Goal: Information Seeking & Learning: Learn about a topic

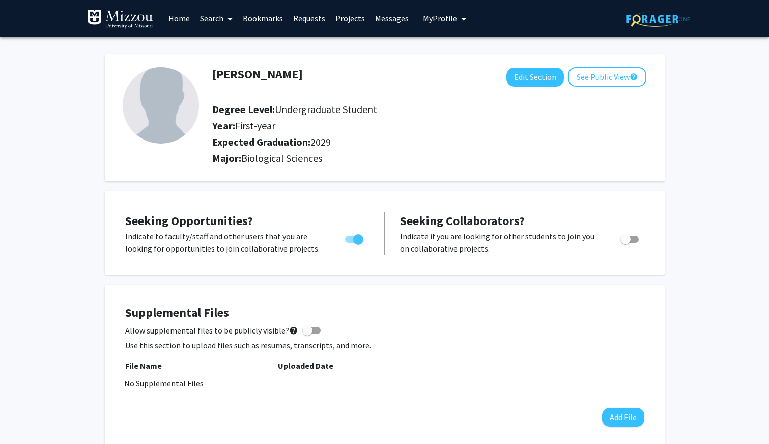
click at [280, 17] on link "Bookmarks" at bounding box center [263, 19] width 50 height 36
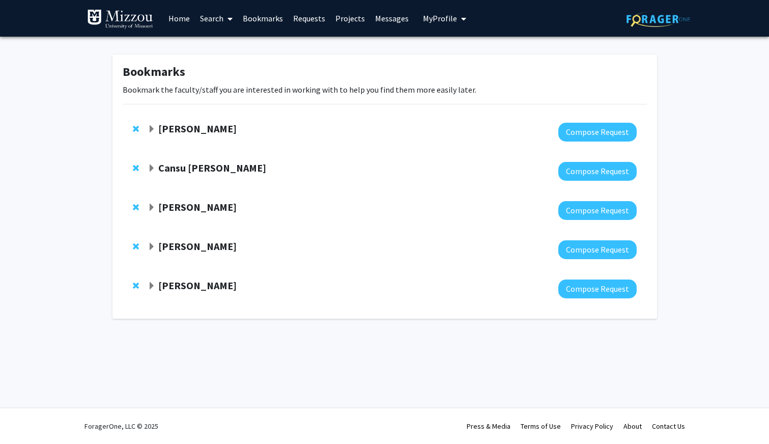
click at [174, 291] on strong "[PERSON_NAME]" at bounding box center [197, 285] width 78 height 13
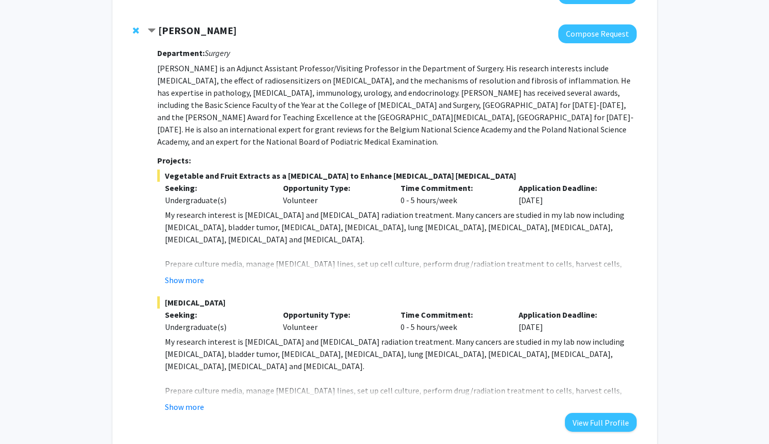
scroll to position [316, 0]
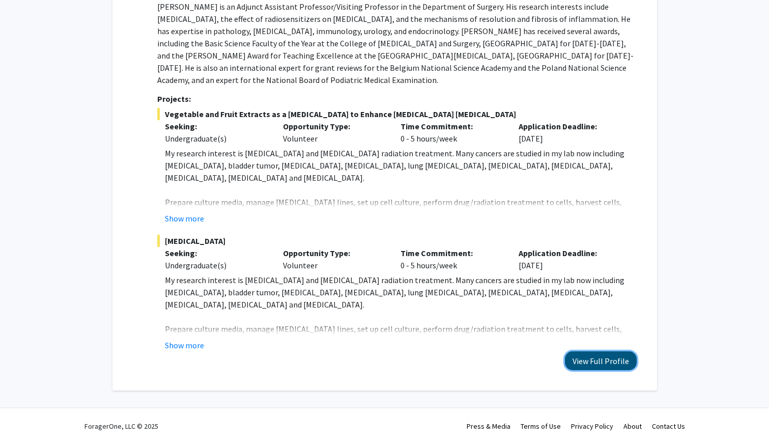
click at [580, 363] on button "View Full Profile" at bounding box center [601, 360] width 72 height 19
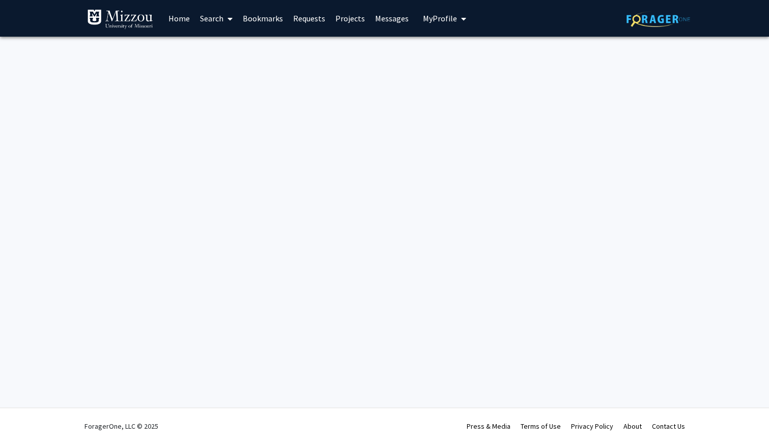
click at [280, 15] on link "Bookmarks" at bounding box center [263, 19] width 50 height 36
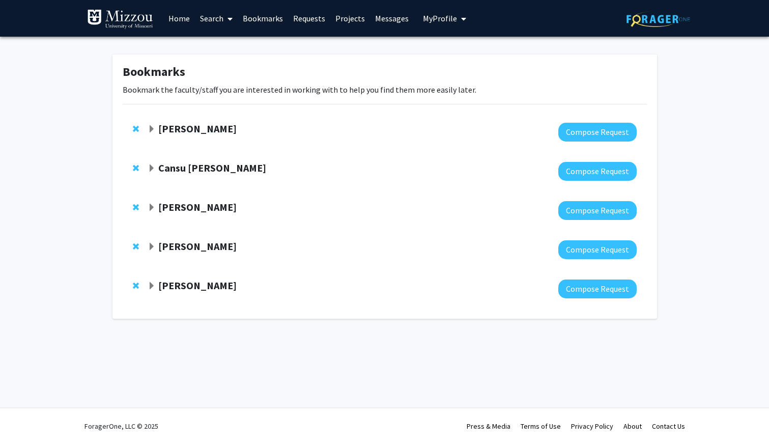
click at [188, 288] on strong "[PERSON_NAME]" at bounding box center [197, 285] width 78 height 13
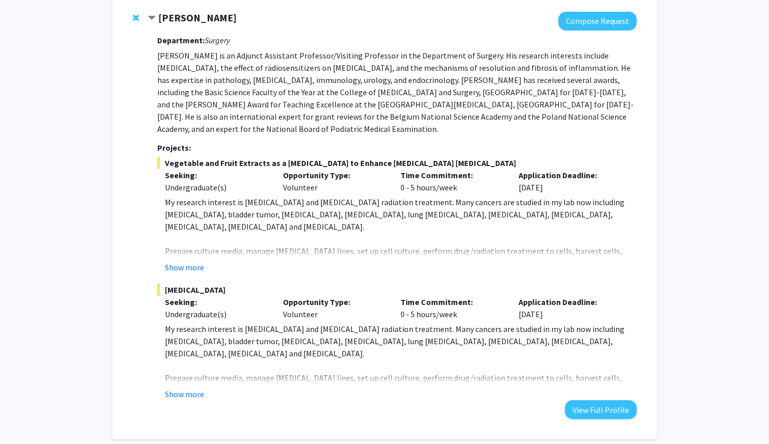
scroll to position [316, 0]
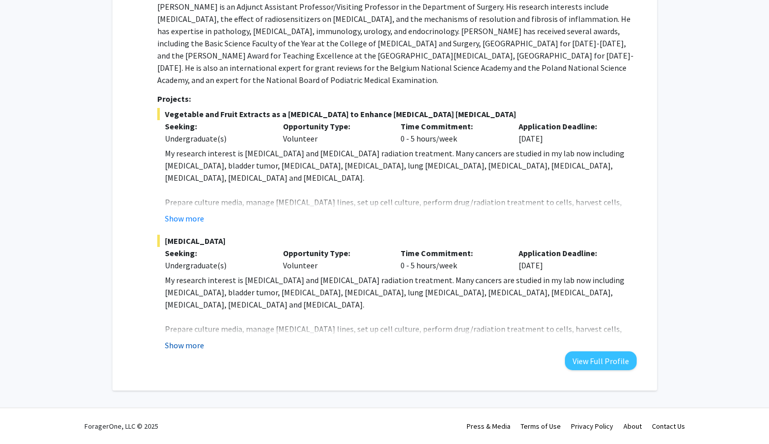
click at [191, 342] on button "Show more" at bounding box center [184, 345] width 39 height 12
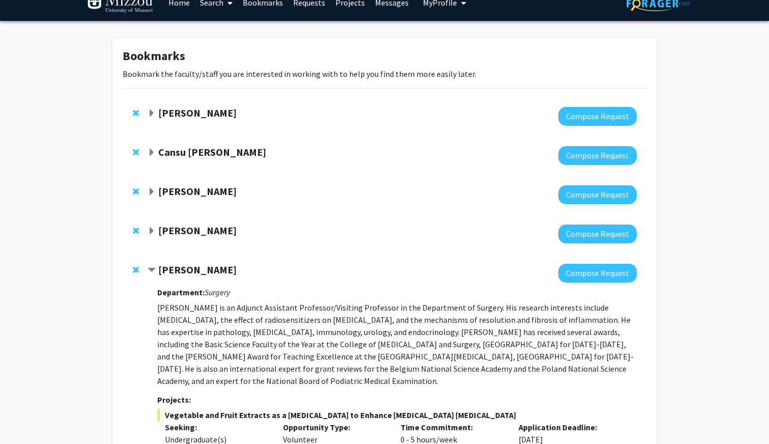
scroll to position [15, 0]
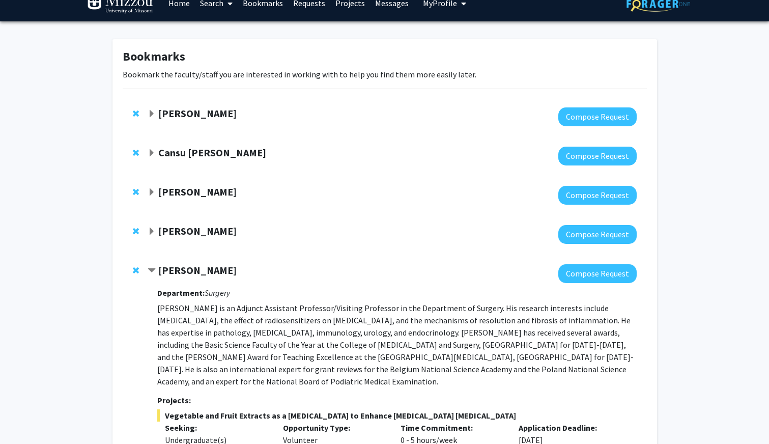
click at [183, 229] on strong "[PERSON_NAME]" at bounding box center [197, 230] width 78 height 13
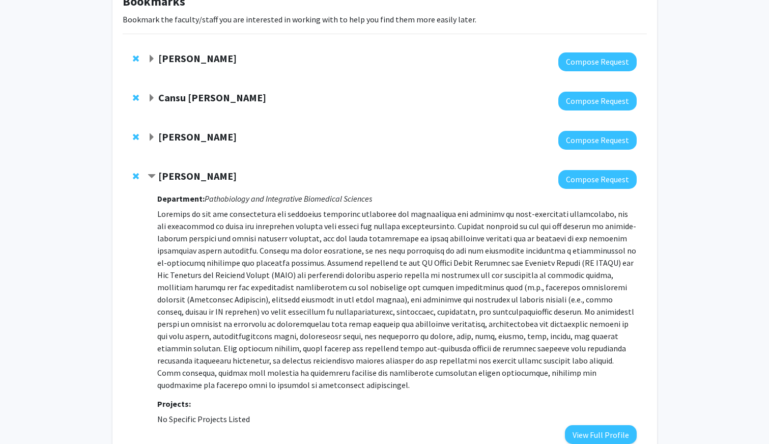
scroll to position [92, 0]
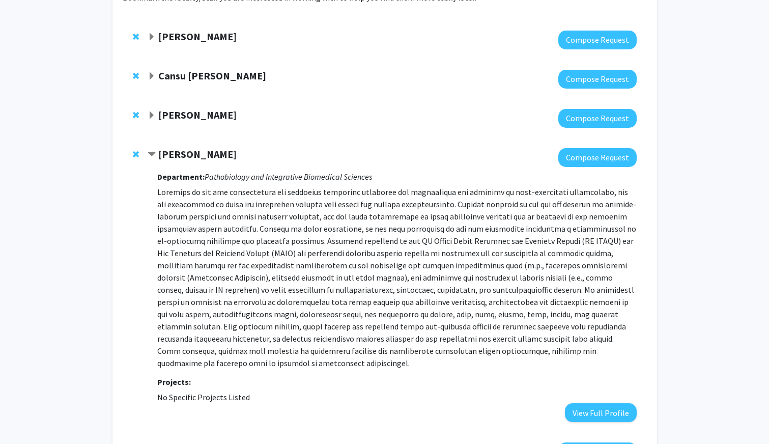
click at [252, 283] on p at bounding box center [396, 277] width 479 height 183
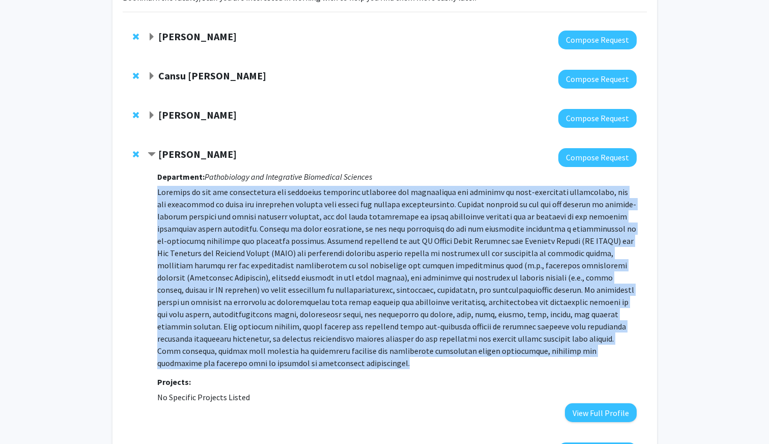
click at [252, 283] on p at bounding box center [396, 277] width 479 height 183
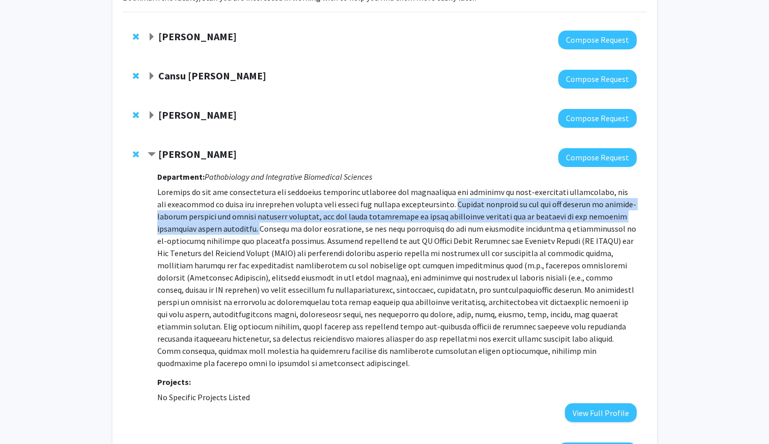
drag, startPoint x: 446, startPoint y: 204, endPoint x: 264, endPoint y: 232, distance: 183.7
click at [264, 232] on p at bounding box center [396, 277] width 479 height 183
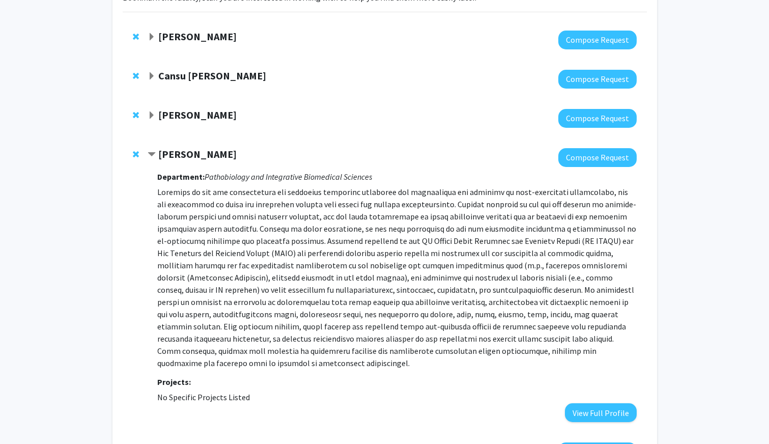
click at [303, 244] on p at bounding box center [396, 277] width 479 height 183
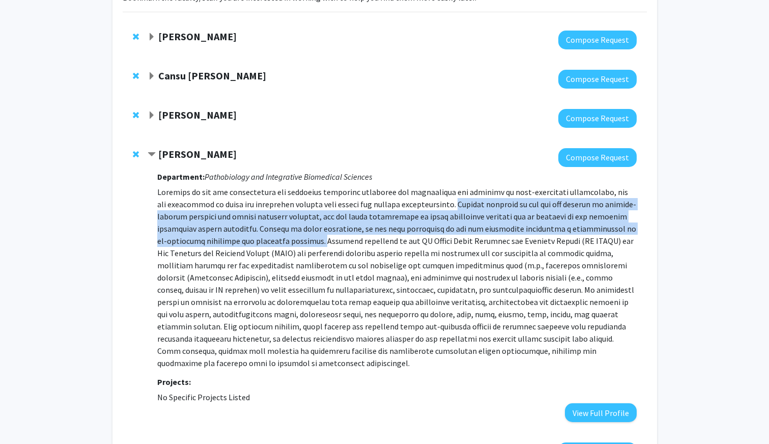
drag, startPoint x: 314, startPoint y: 241, endPoint x: 445, endPoint y: 200, distance: 137.4
click at [445, 200] on p at bounding box center [396, 277] width 479 height 183
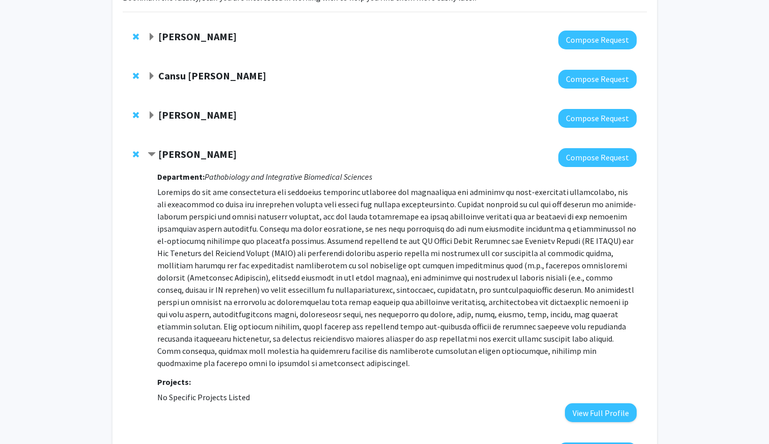
click at [477, 208] on p at bounding box center [396, 277] width 479 height 183
click at [163, 150] on strong "Aaron Ericsson" at bounding box center [197, 154] width 78 height 13
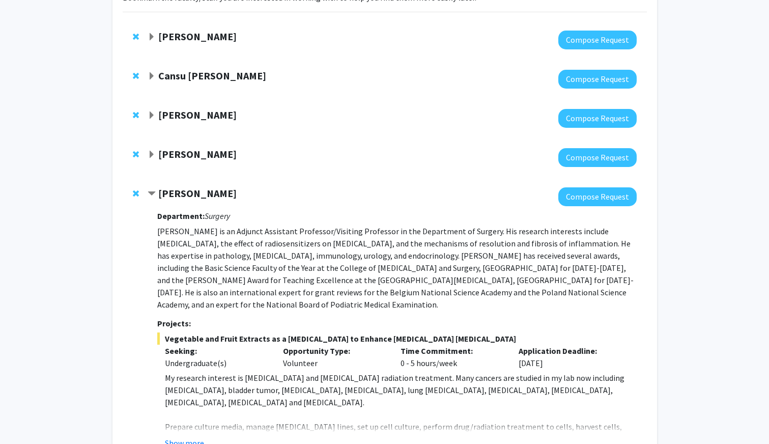
scroll to position [0, 0]
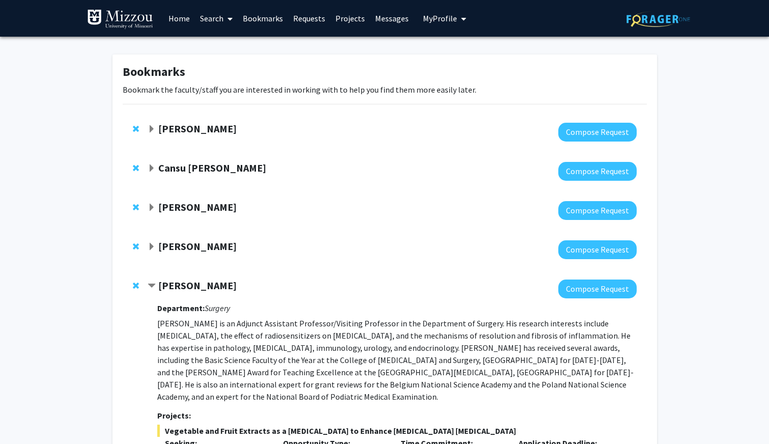
click at [173, 25] on link "Home" at bounding box center [179, 19] width 32 height 36
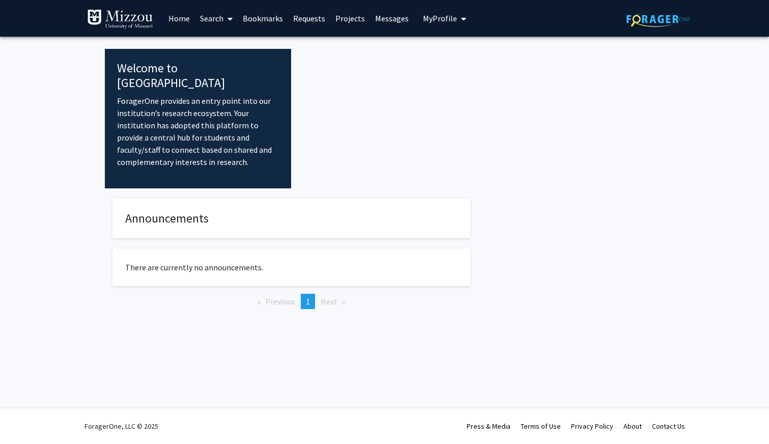
click at [274, 22] on link "Bookmarks" at bounding box center [263, 19] width 50 height 36
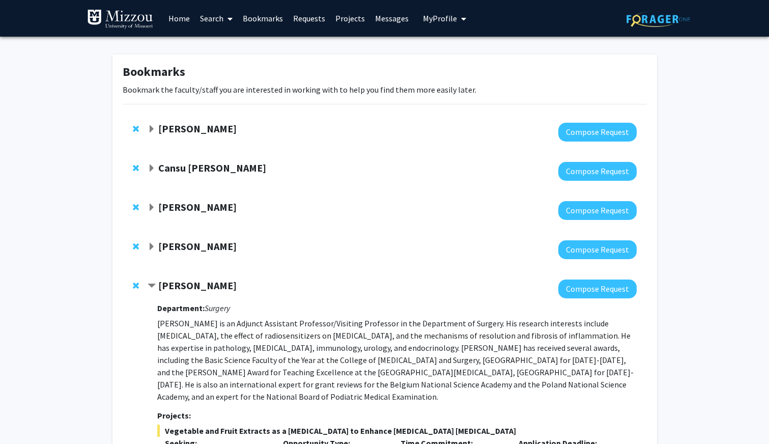
click at [227, 26] on span at bounding box center [227, 19] width 9 height 36
click at [231, 51] on span "Faculty/Staff" at bounding box center [232, 47] width 75 height 20
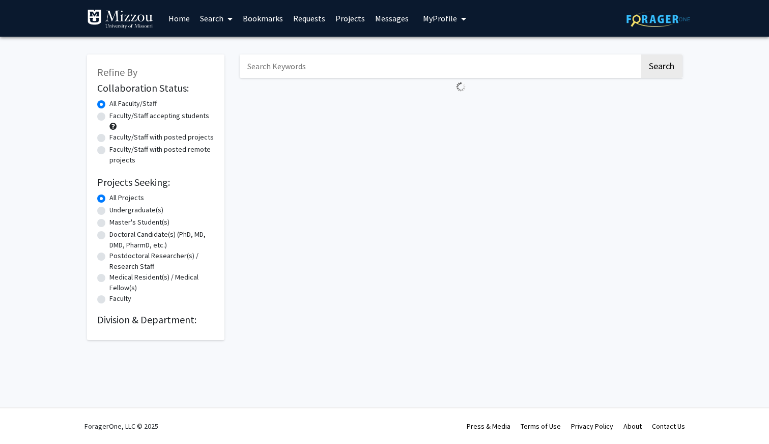
click at [141, 214] on label "Undergraduate(s)" at bounding box center [136, 209] width 54 height 11
click at [116, 211] on input "Undergraduate(s)" at bounding box center [112, 207] width 7 height 7
radio input "true"
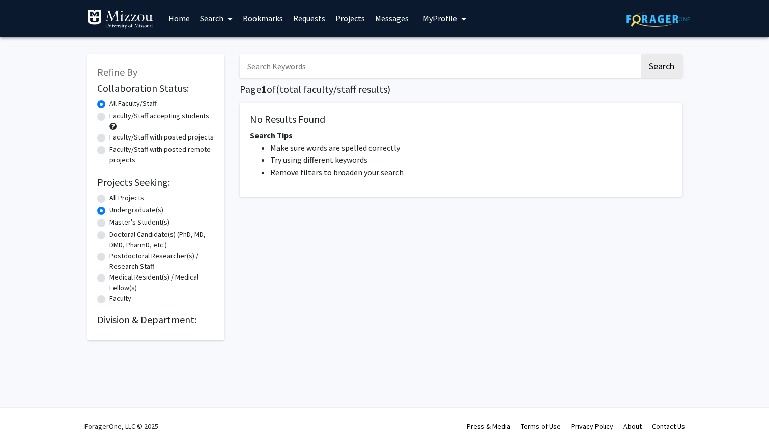
click at [276, 69] on input "Search Keywords" at bounding box center [439, 65] width 399 height 23
type input "microbe"
click at [640, 54] on button "Search" at bounding box center [661, 65] width 42 height 23
radio input "true"
click at [668, 67] on button "Search" at bounding box center [661, 65] width 42 height 23
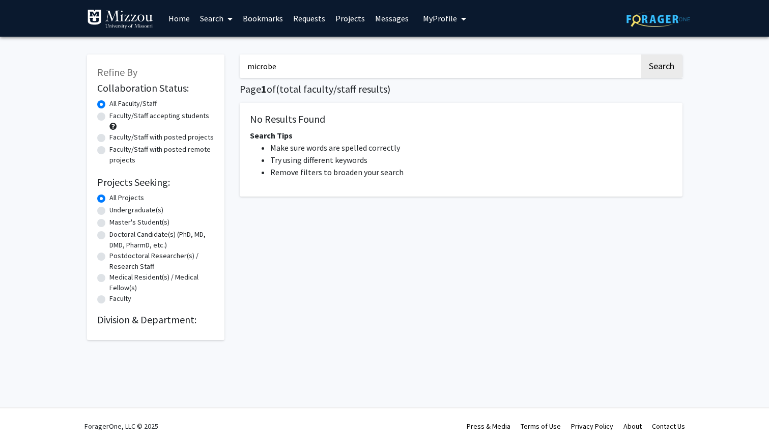
click at [280, 71] on input "microbe" at bounding box center [439, 65] width 399 height 23
click at [292, 57] on input "microbe" at bounding box center [439, 65] width 399 height 23
type input "microbe"
click at [640, 54] on button "Search" at bounding box center [661, 65] width 42 height 23
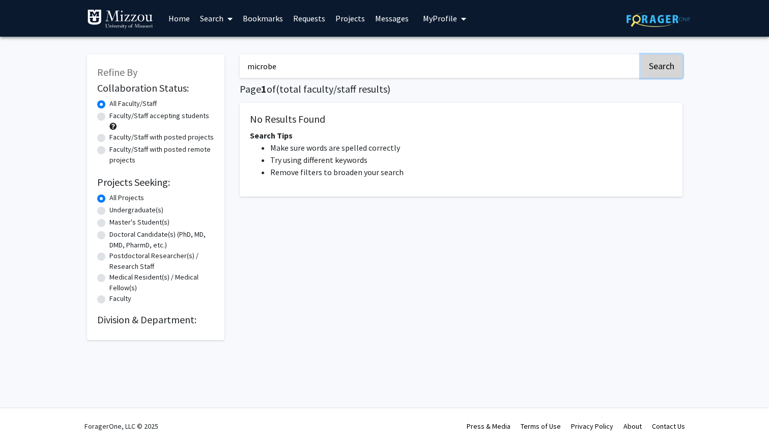
click at [664, 69] on button "Search" at bounding box center [661, 65] width 42 height 23
click at [178, 20] on link "Home" at bounding box center [179, 19] width 32 height 36
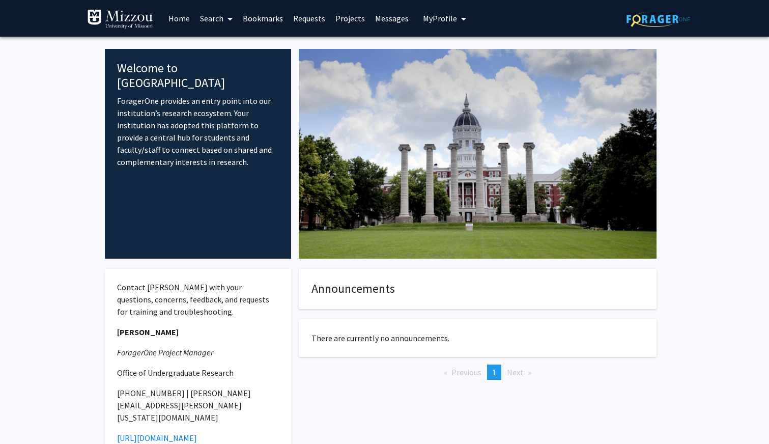
click at [201, 25] on link "Search" at bounding box center [216, 19] width 43 height 36
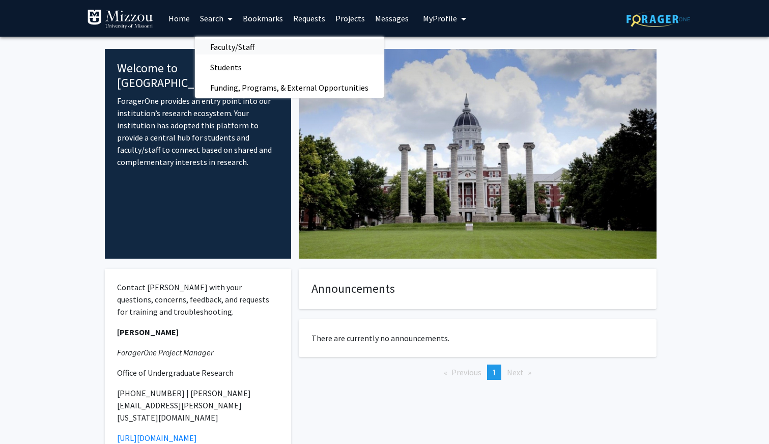
click at [224, 50] on span "Faculty/Staff" at bounding box center [232, 47] width 75 height 20
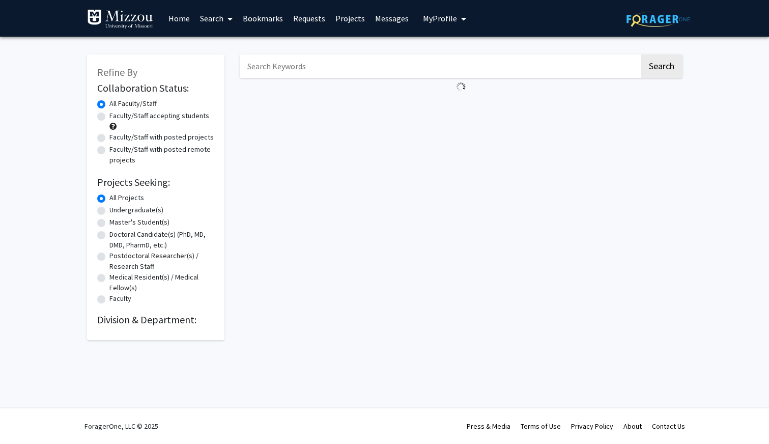
click at [277, 71] on input "Search Keywords" at bounding box center [439, 65] width 399 height 23
click at [640, 54] on button "Search" at bounding box center [661, 65] width 42 height 23
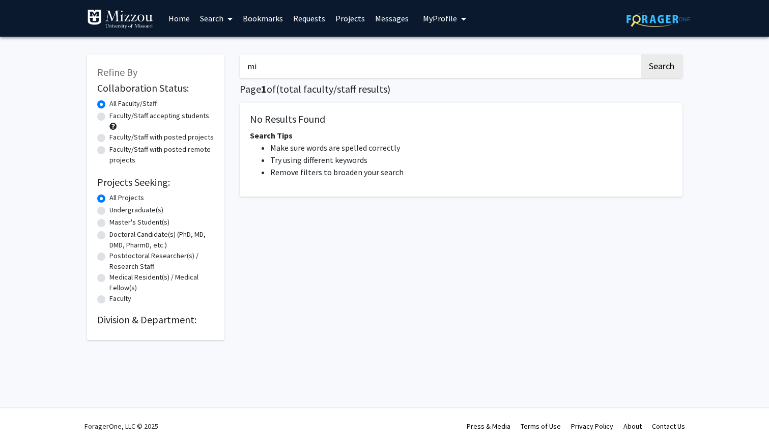
type input "m"
type input "bacteria"
click at [640, 54] on button "Search" at bounding box center [661, 65] width 42 height 23
click at [685, 63] on div "bacteria Search Page 1 of ( total faculty/staff results) No Results Found Searc…" at bounding box center [461, 192] width 458 height 296
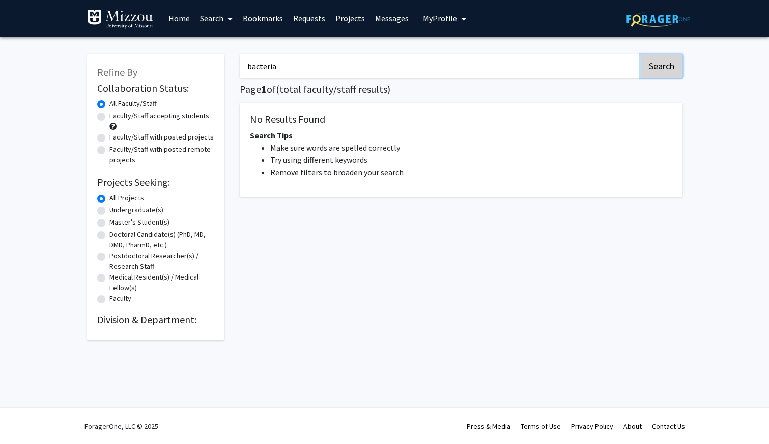
click at [667, 64] on button "Search" at bounding box center [661, 65] width 42 height 23
click at [109, 115] on label "Faculty/Staff accepting students" at bounding box center [159, 115] width 100 height 11
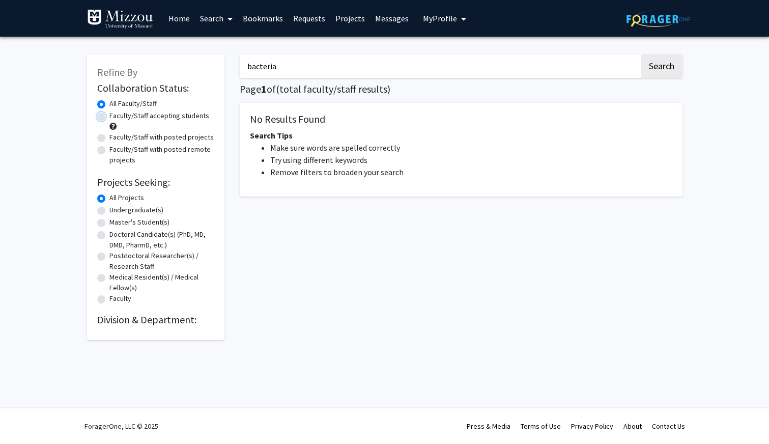
click at [109, 115] on input "Faculty/Staff accepting students" at bounding box center [112, 113] width 7 height 7
radio input "true"
click at [494, 82] on div "bacteria Search Page 1 of ( total faculty/staff results) No Results Found Searc…" at bounding box center [461, 192] width 458 height 296
click at [654, 70] on button "Search" at bounding box center [661, 65] width 42 height 23
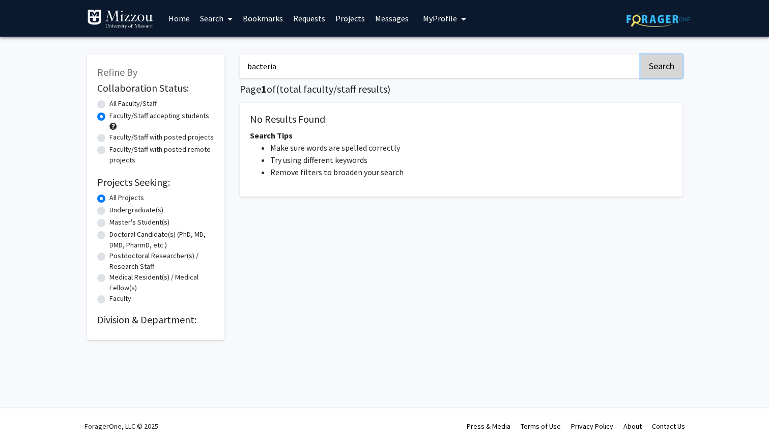
radio input "true"
click at [305, 71] on input "bacteria" at bounding box center [439, 65] width 399 height 23
click at [192, 115] on label "Faculty/Staff accepting students" at bounding box center [159, 115] width 100 height 11
click at [116, 115] on input "Faculty/Staff accepting students" at bounding box center [112, 113] width 7 height 7
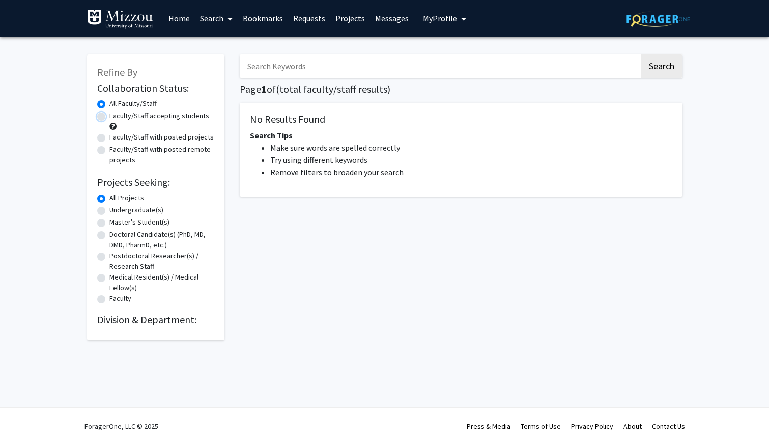
radio input "true"
click at [678, 72] on button "Search" at bounding box center [661, 65] width 42 height 23
radio input "true"
click at [183, 14] on link "Home" at bounding box center [179, 19] width 32 height 36
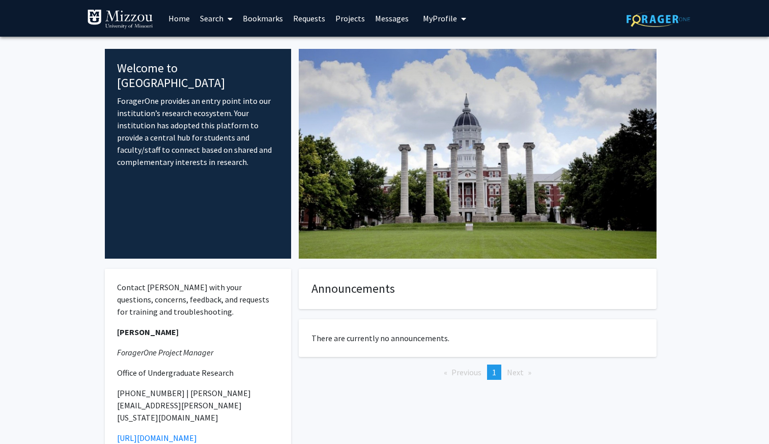
click at [226, 22] on span at bounding box center [227, 19] width 9 height 36
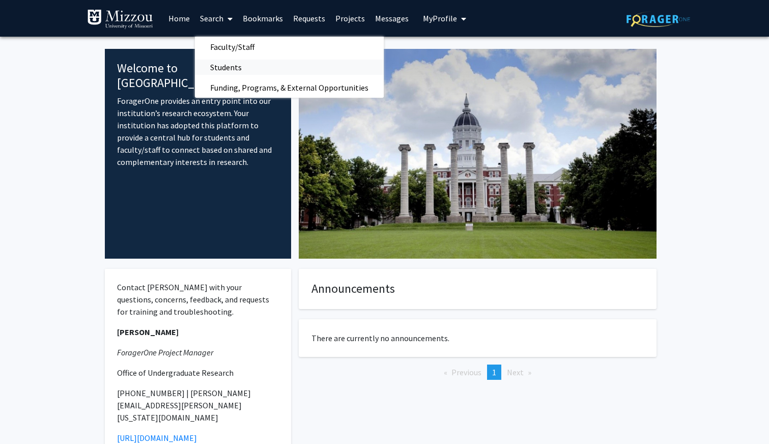
click at [246, 66] on span "Students" at bounding box center [226, 67] width 62 height 20
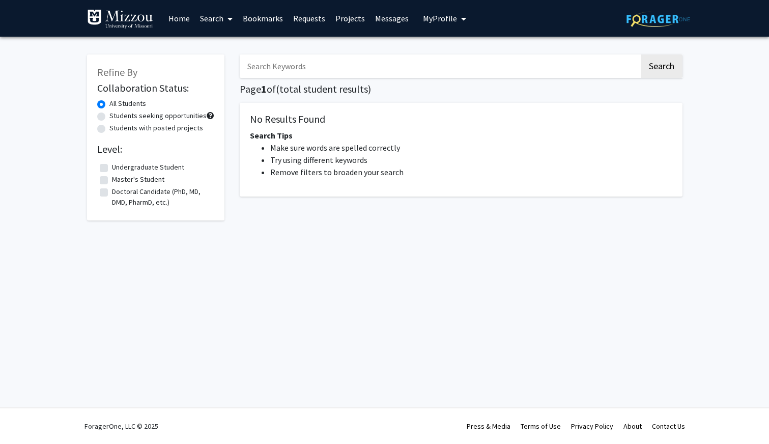
click at [211, 25] on link "Search" at bounding box center [216, 19] width 43 height 36
click at [222, 49] on span "Faculty/Staff" at bounding box center [232, 47] width 75 height 20
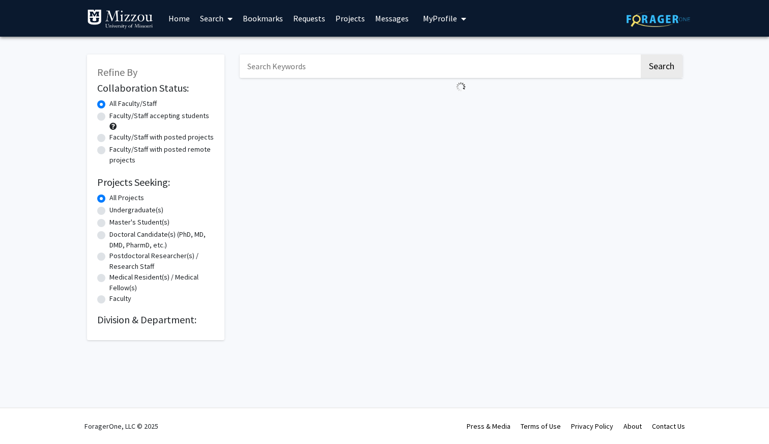
click at [177, 116] on label "Faculty/Staff accepting students" at bounding box center [159, 115] width 100 height 11
click at [116, 116] on input "Faculty/Staff accepting students" at bounding box center [112, 113] width 7 height 7
radio input "true"
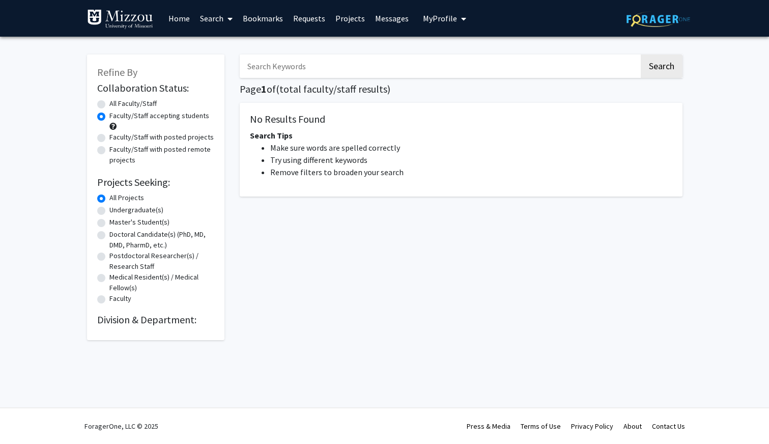
click at [240, 13] on link "Bookmarks" at bounding box center [263, 19] width 50 height 36
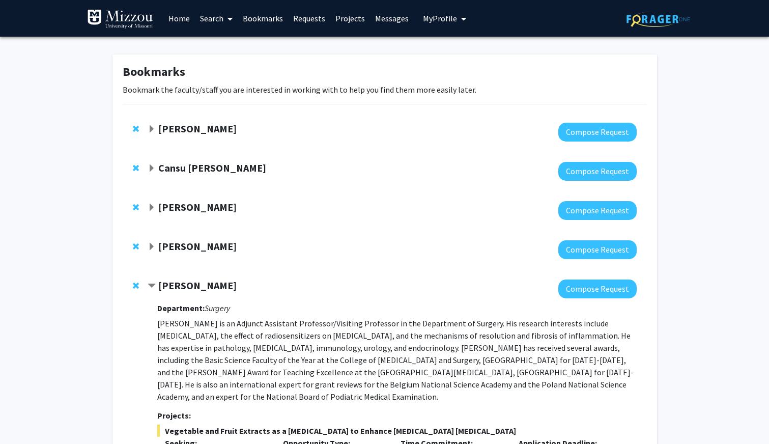
click at [223, 18] on link "Search" at bounding box center [216, 19] width 43 height 36
click at [228, 53] on span "Faculty/Staff" at bounding box center [232, 47] width 75 height 20
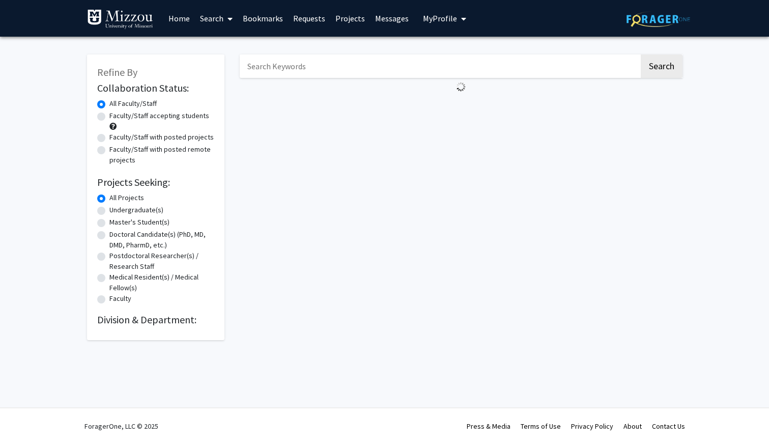
click at [345, 21] on link "Projects" at bounding box center [350, 19] width 40 height 36
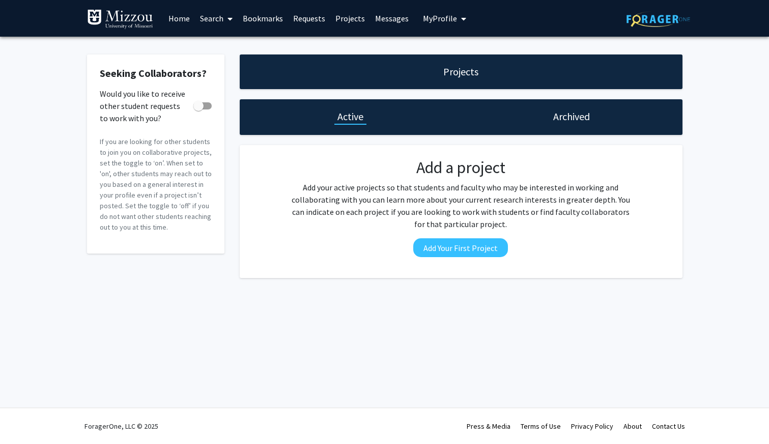
click at [305, 20] on link "Requests" at bounding box center [309, 19] width 42 height 36
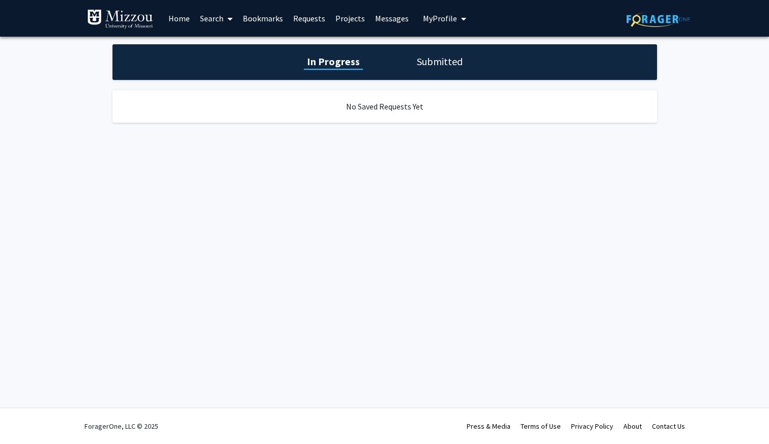
click at [442, 71] on div "In Progress Submitted" at bounding box center [384, 62] width 544 height 36
click at [432, 62] on h1 "Submitted" at bounding box center [440, 61] width 52 height 14
click at [336, 69] on div "In Progress Submitted" at bounding box center [384, 62] width 544 height 36
click at [332, 61] on h1 "In Progress" at bounding box center [332, 61] width 54 height 14
click at [245, 16] on link "Bookmarks" at bounding box center [263, 19] width 50 height 36
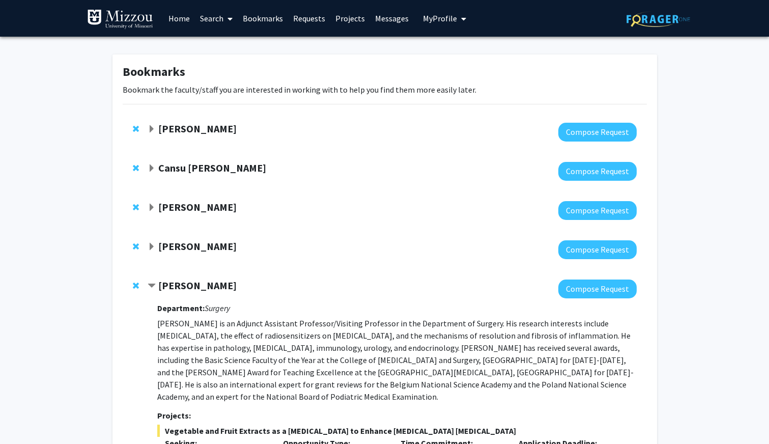
click at [214, 15] on link "Search" at bounding box center [216, 19] width 43 height 36
click at [228, 45] on span "Faculty/Staff" at bounding box center [232, 47] width 75 height 20
